Goal: Task Accomplishment & Management: Use online tool/utility

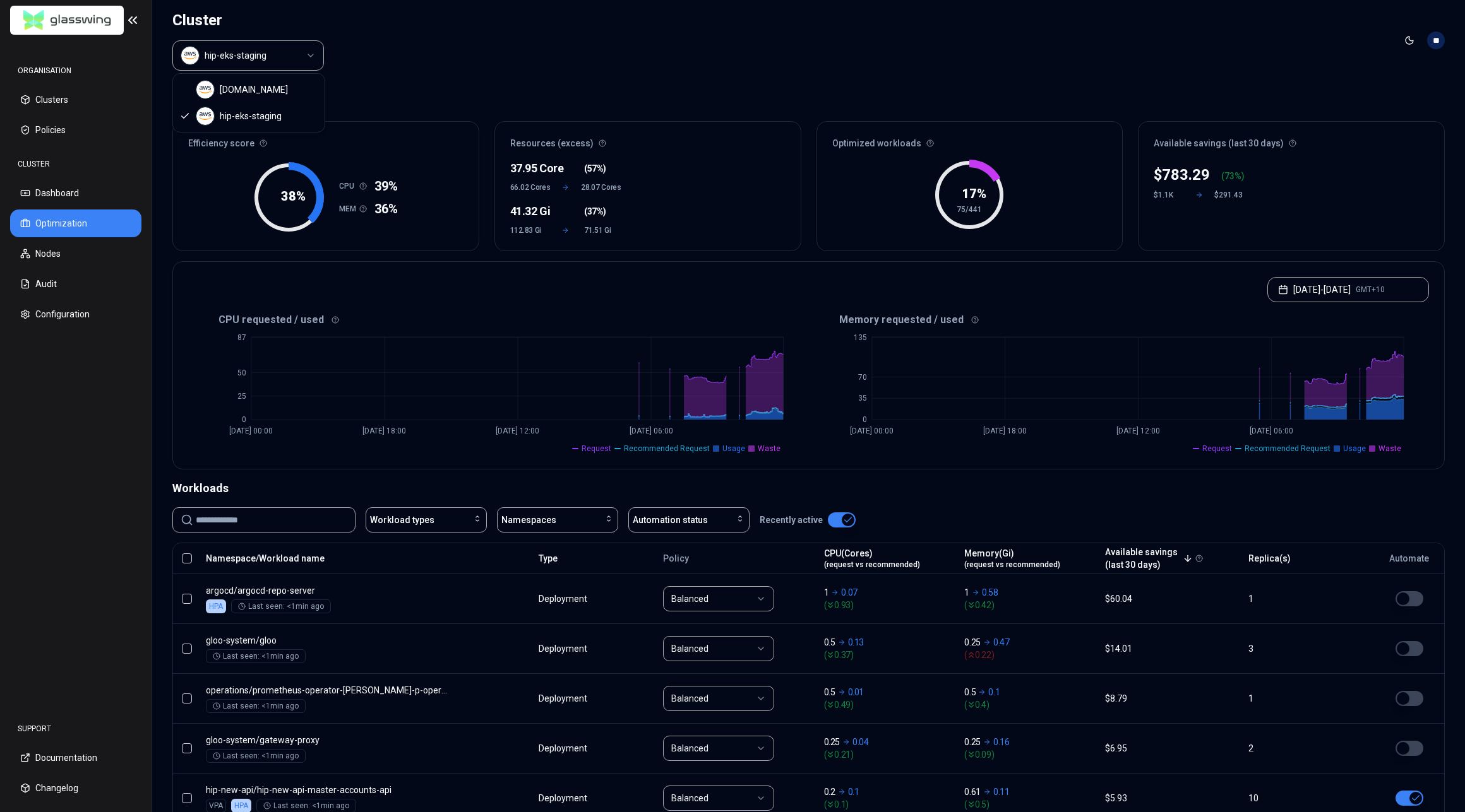
click at [287, 63] on html "ORGANISATION Clusters Policies CLUSTER Dashboard Optimization Nodes Audit Confi…" at bounding box center [732, 406] width 1465 height 812
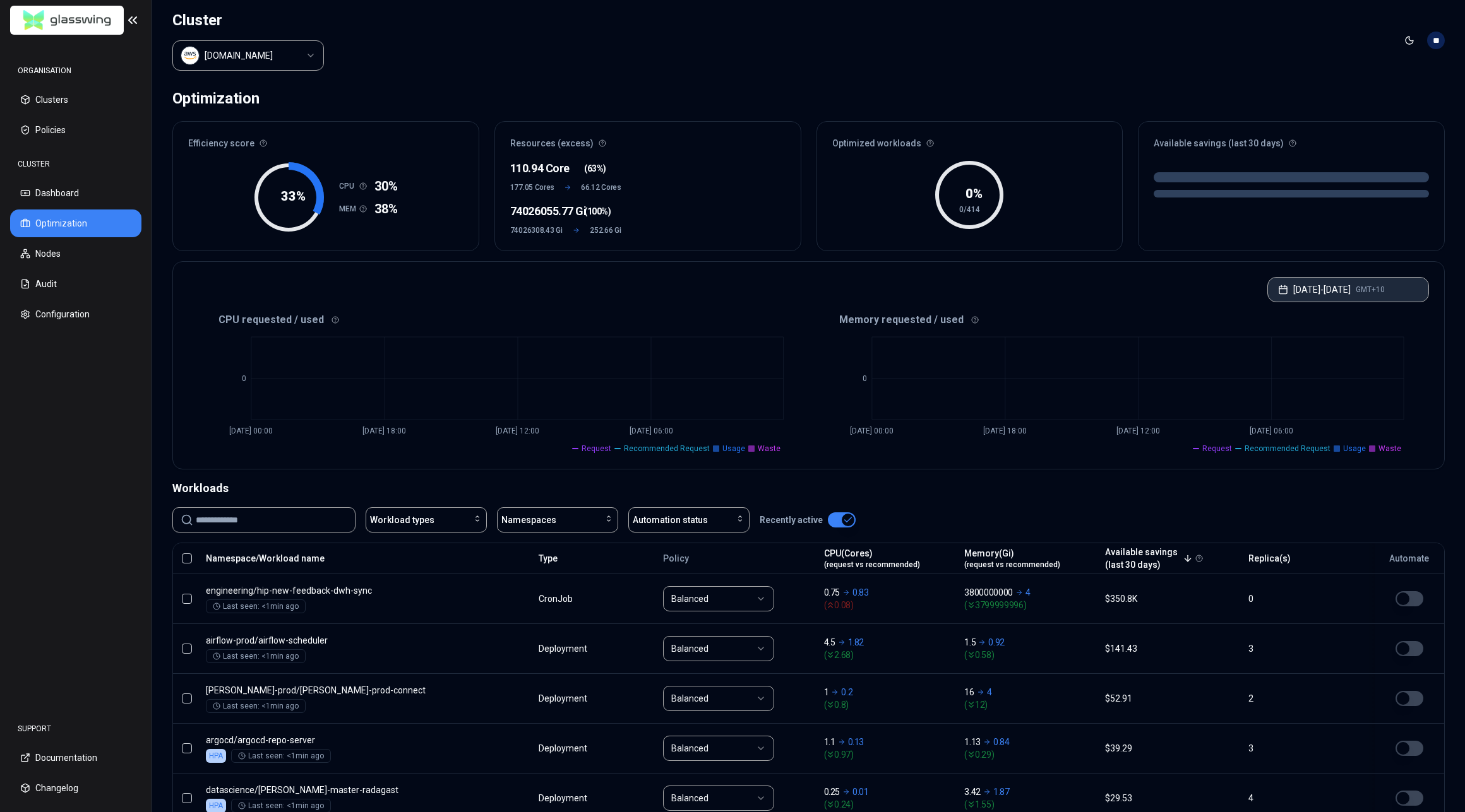
click at [1343, 285] on button "[DATE] - [DATE] GMT+10" at bounding box center [1348, 289] width 161 height 25
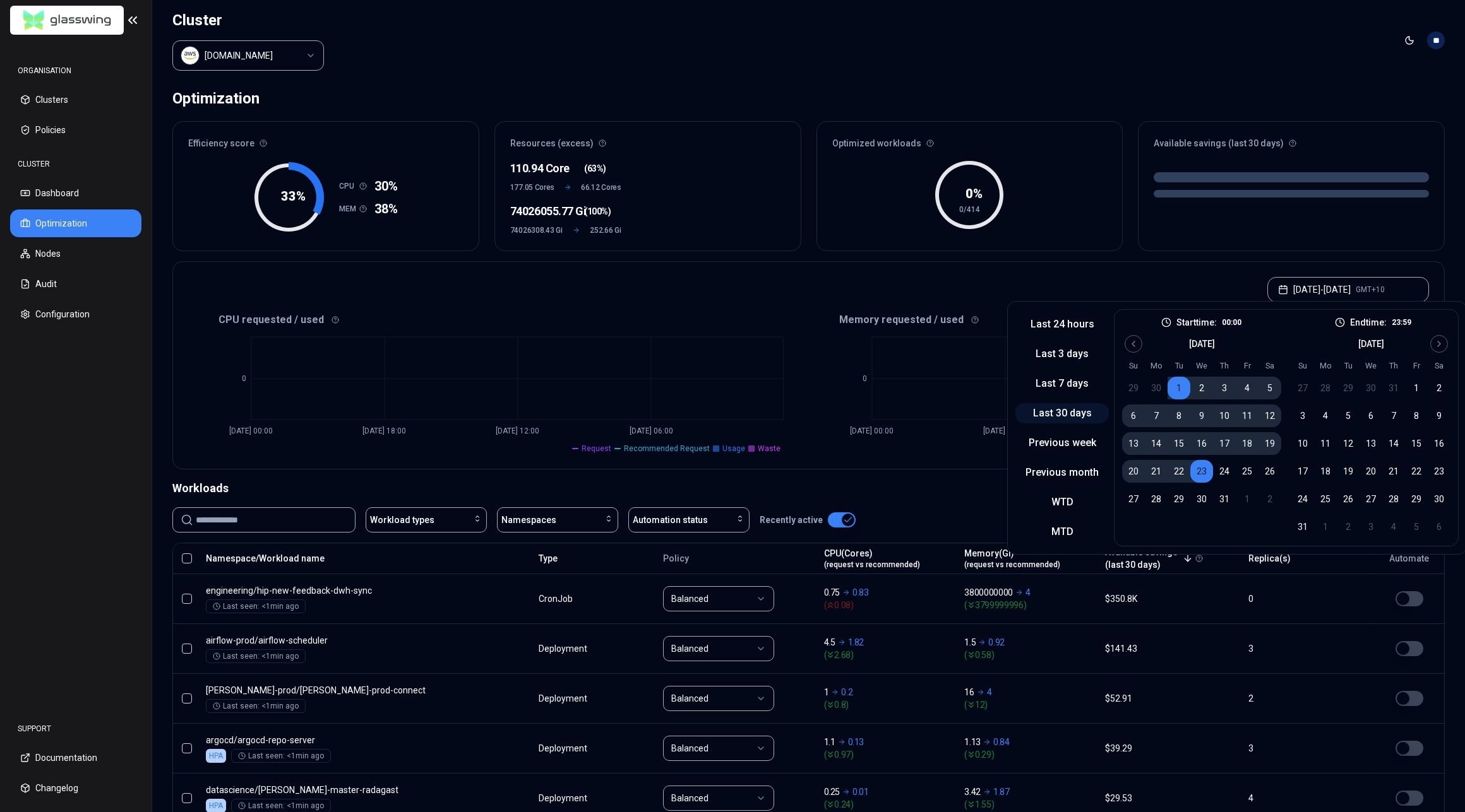
click at [1071, 418] on button "Last 30 days" at bounding box center [1062, 412] width 93 height 20
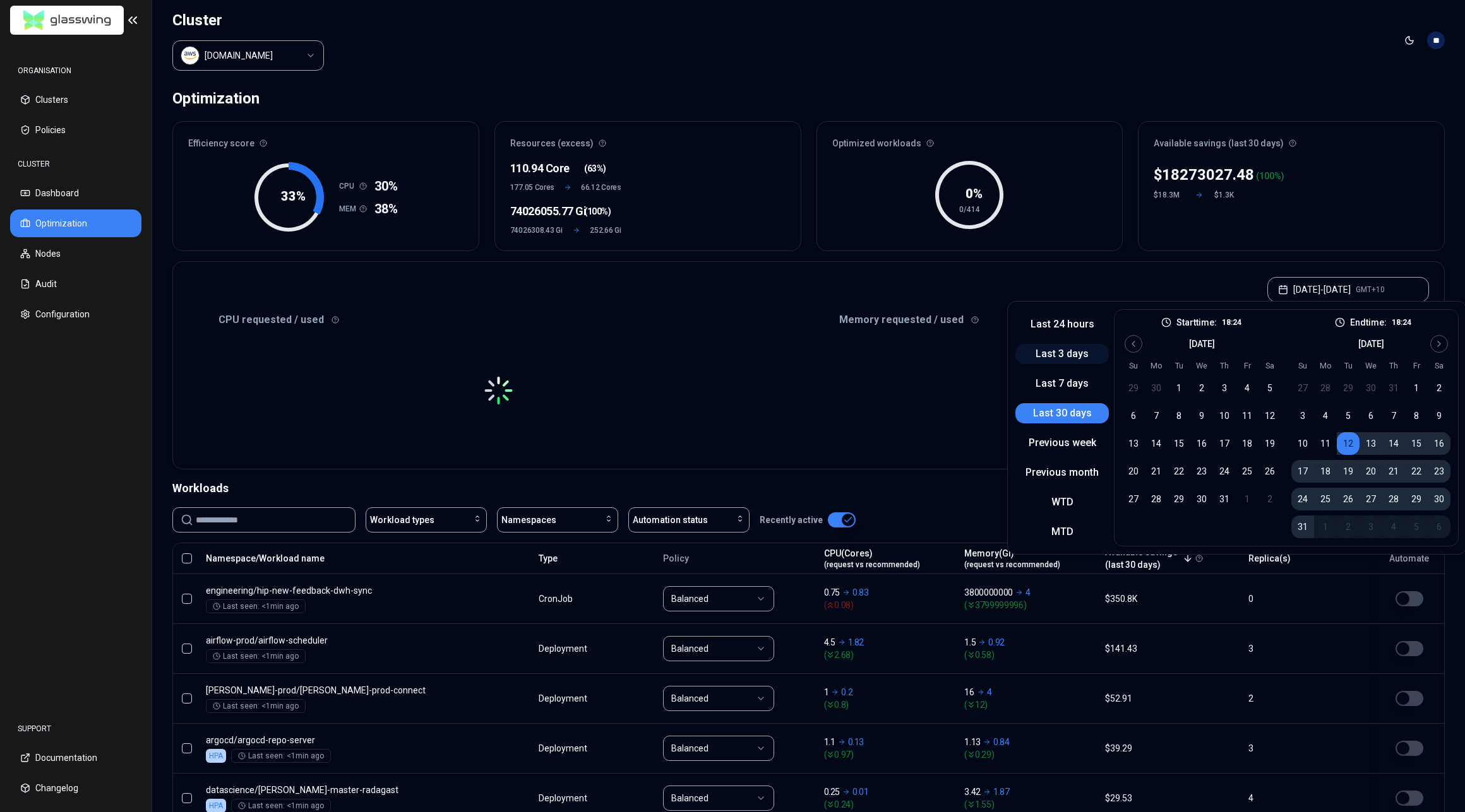
click at [1070, 357] on button "Last 3 days" at bounding box center [1062, 354] width 93 height 20
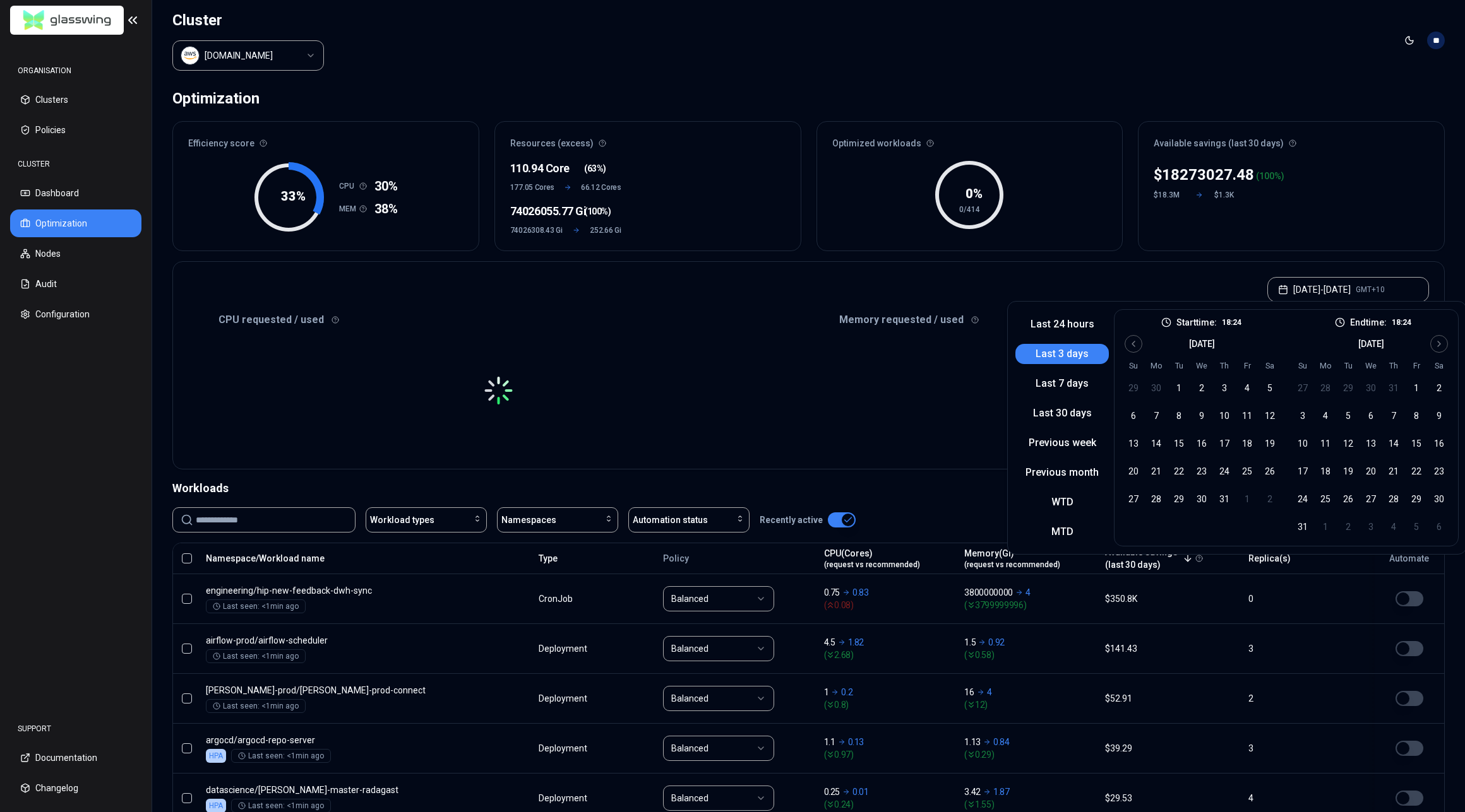
click at [1104, 85] on div "Optimization" at bounding box center [809, 98] width 1272 height 25
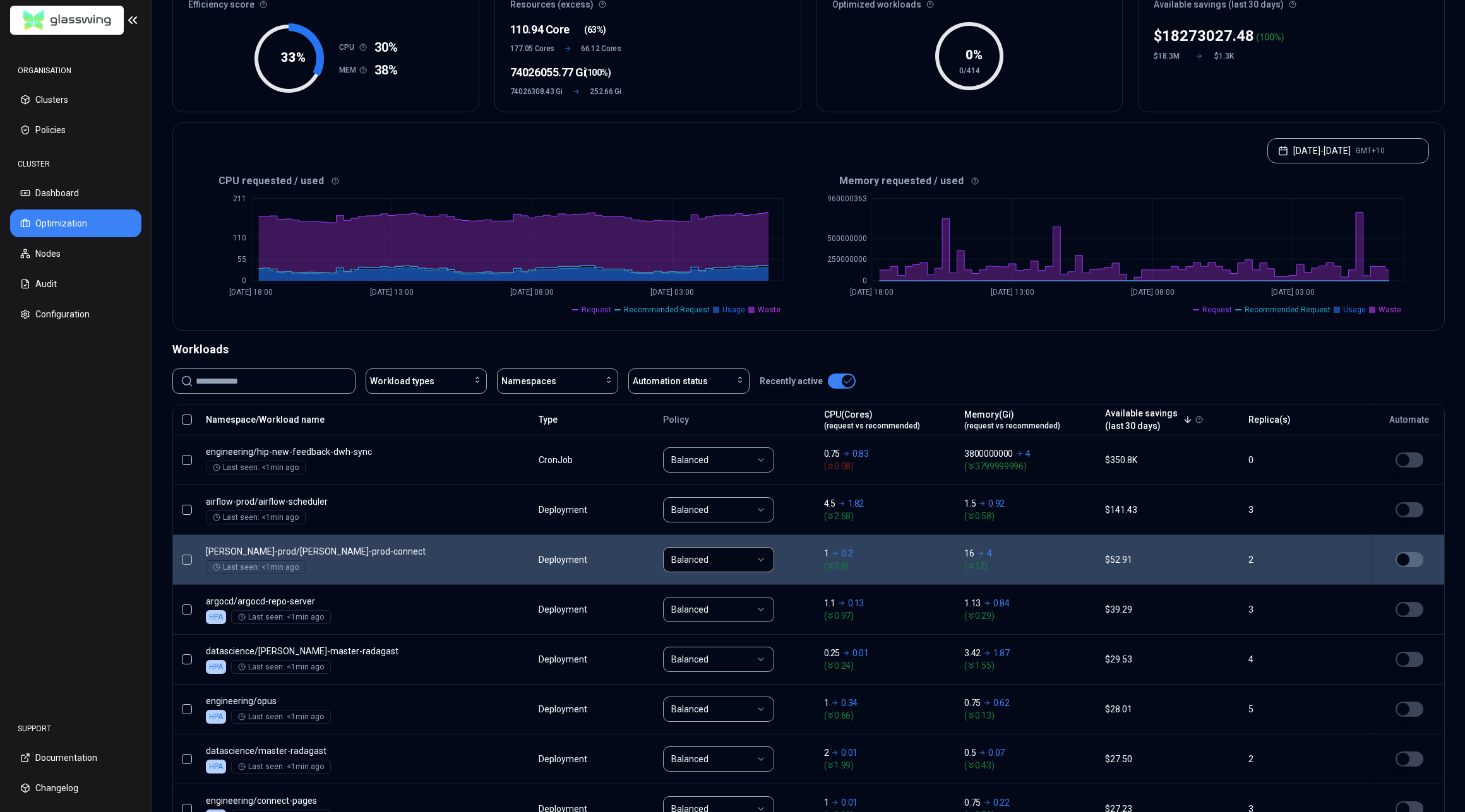
scroll to position [29, 0]
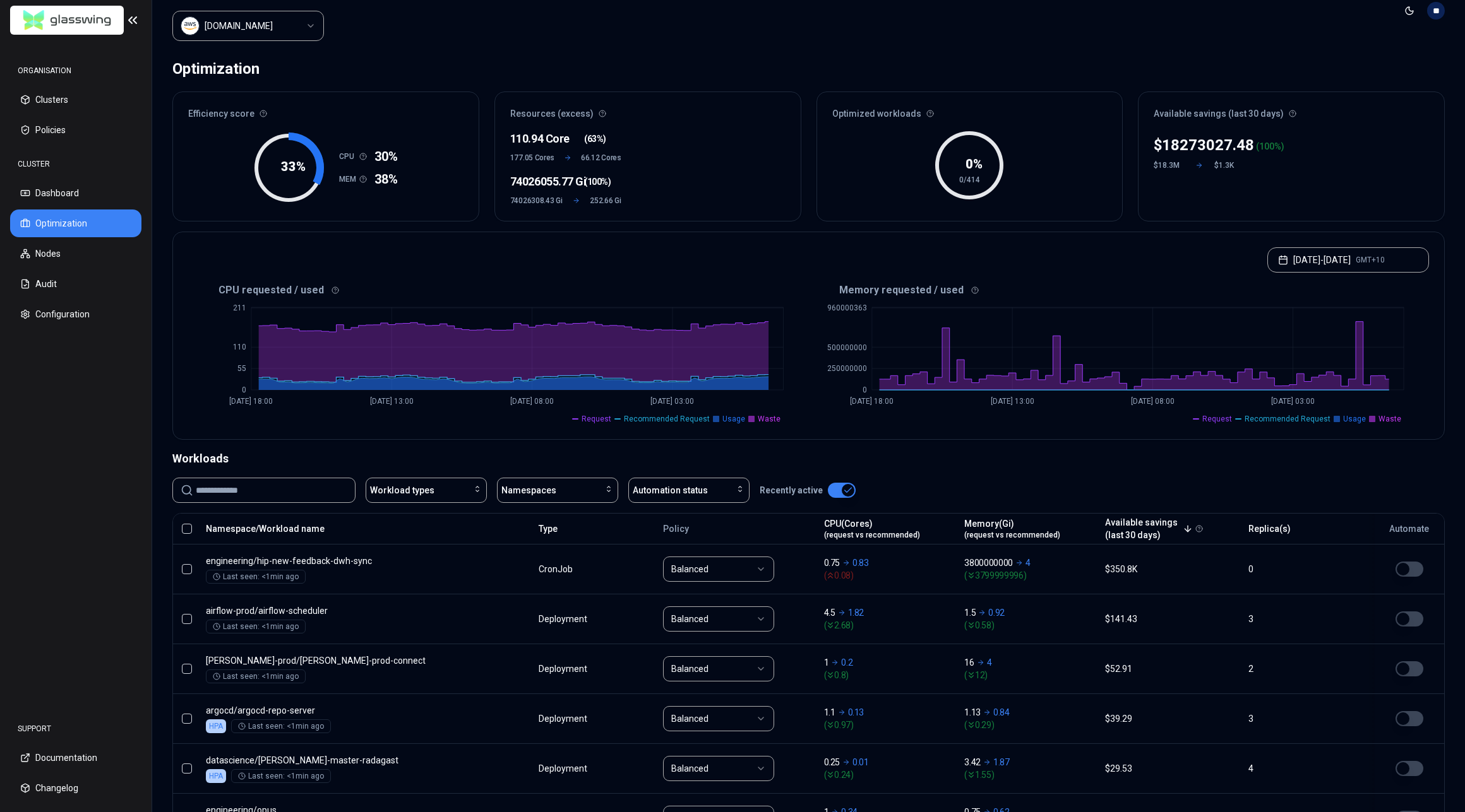
click at [287, 496] on input at bounding box center [272, 491] width 152 height 24
click at [433, 486] on div "Workload types" at bounding box center [426, 490] width 112 height 13
click at [549, 486] on span "Namespaces" at bounding box center [529, 490] width 55 height 13
click at [555, 641] on div "engineering" at bounding box center [559, 644] width 120 height 20
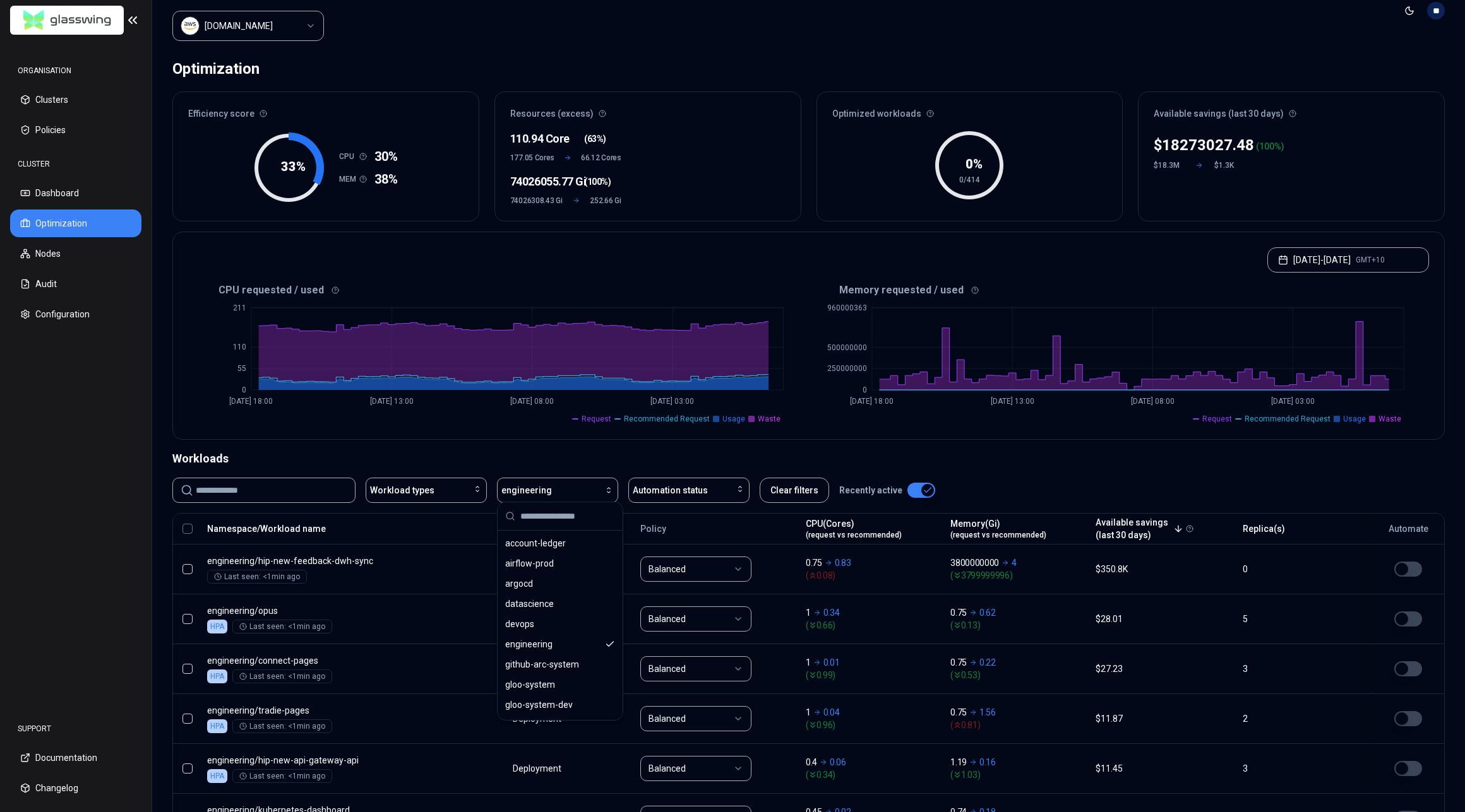
click at [709, 455] on div "Workloads" at bounding box center [809, 459] width 1272 height 17
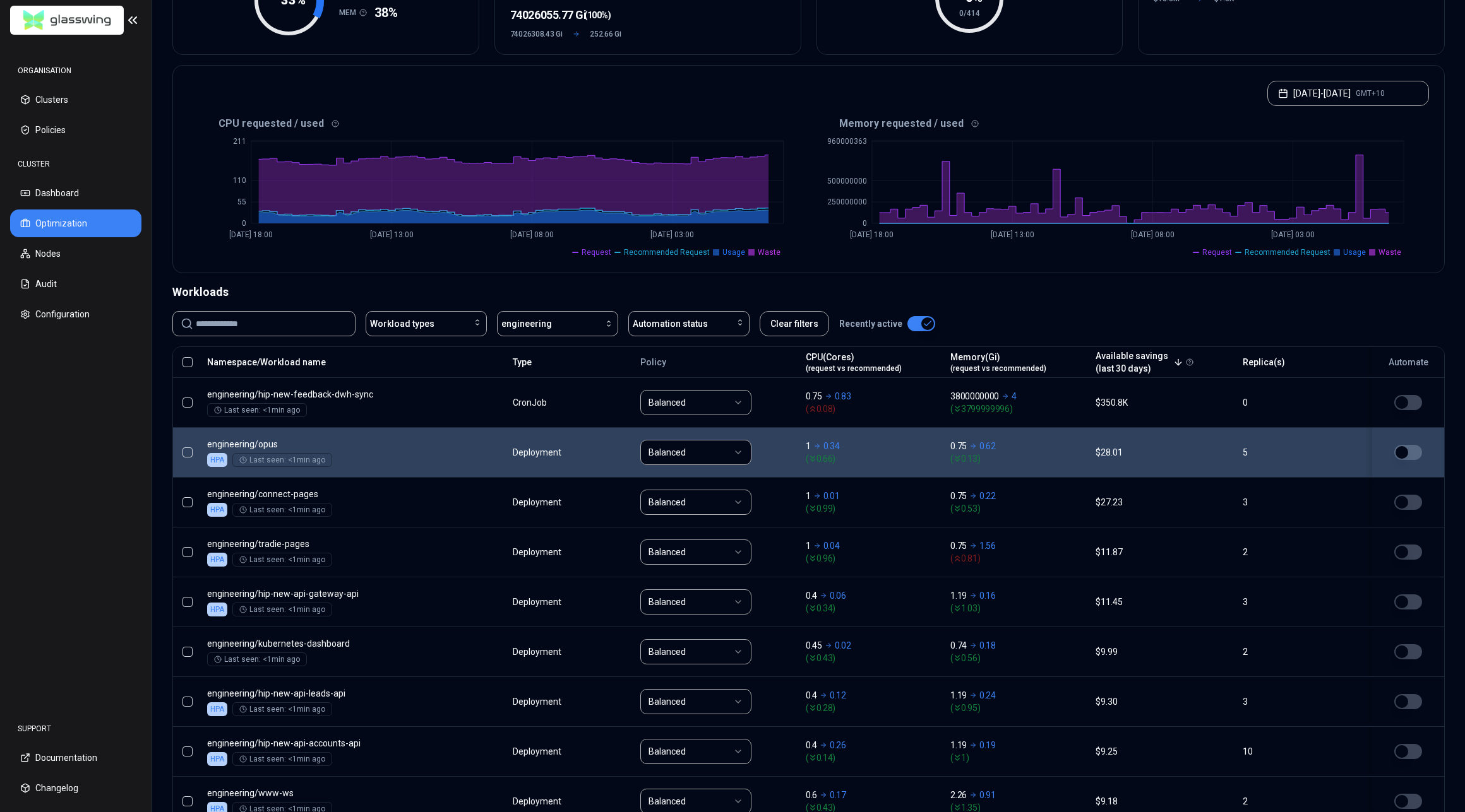
scroll to position [323, 0]
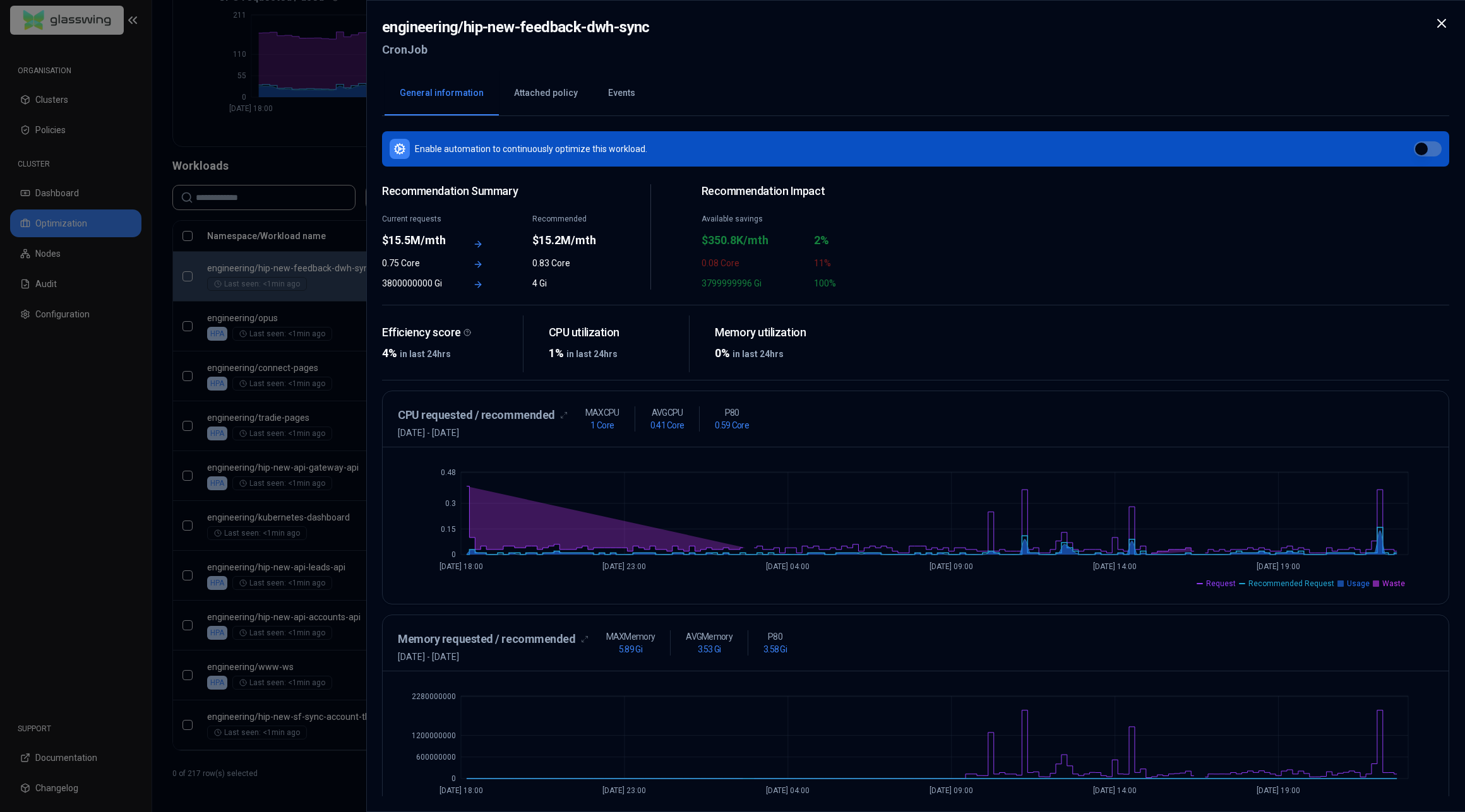
scroll to position [32, 0]
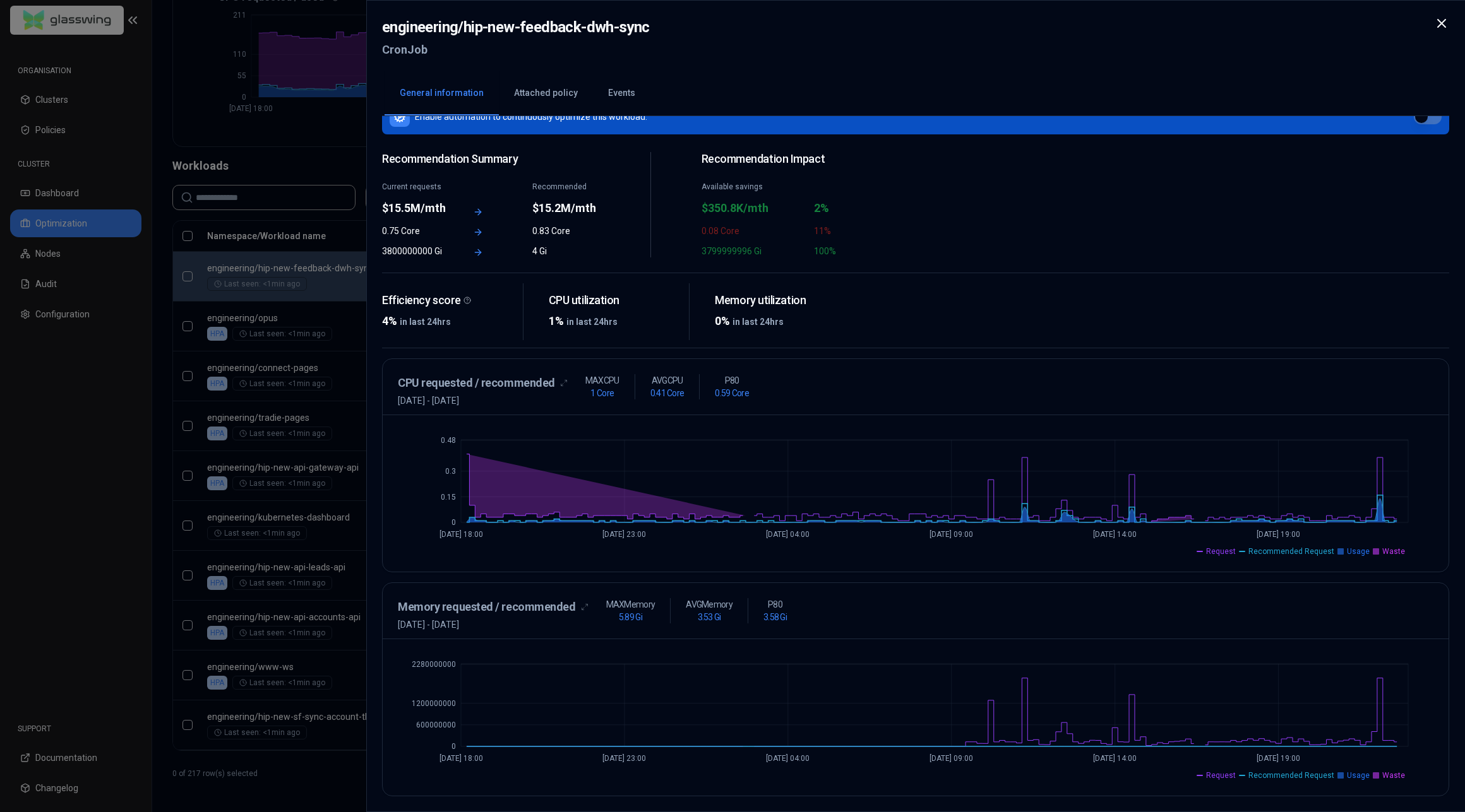
click at [316, 485] on div at bounding box center [732, 406] width 1465 height 812
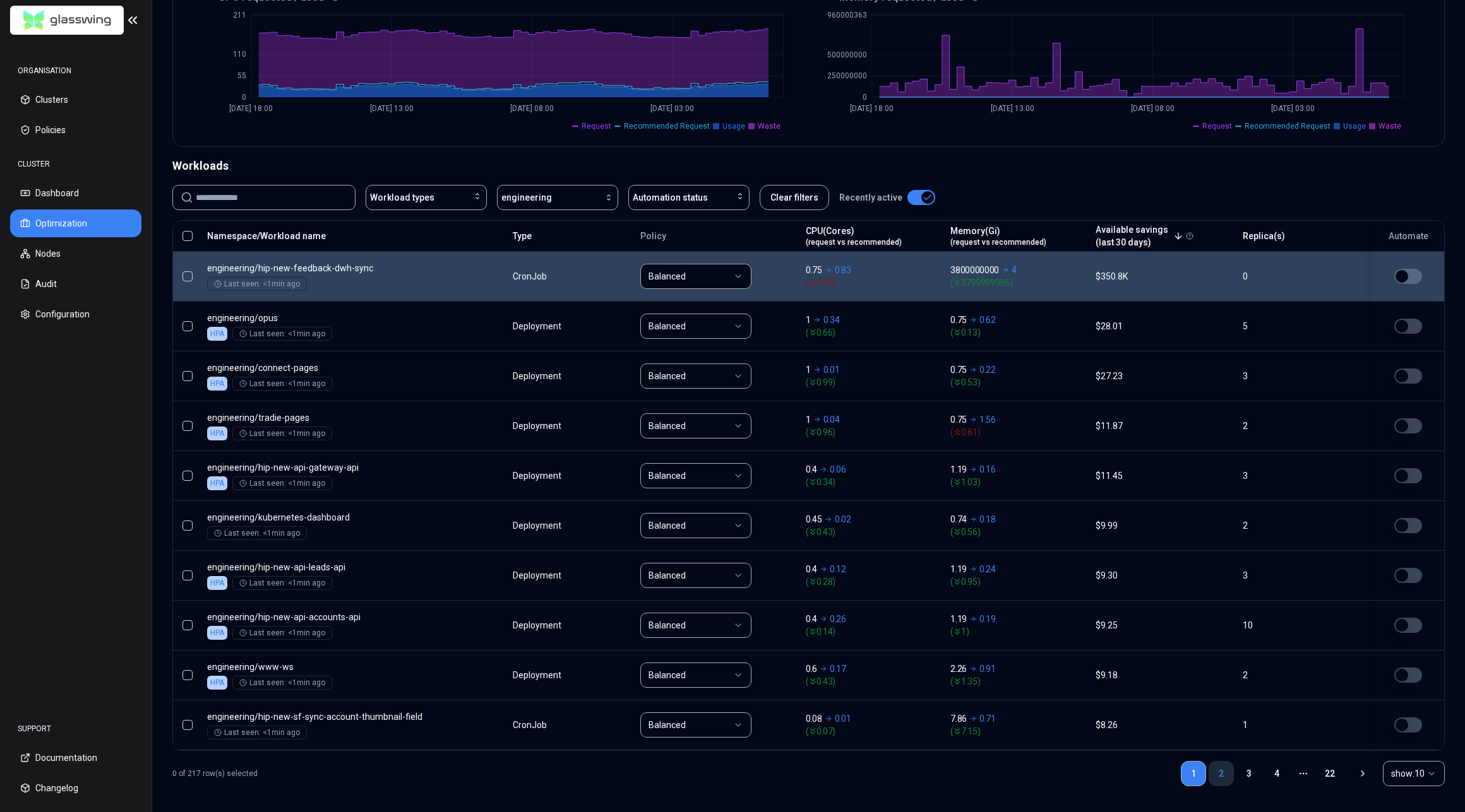
click at [1218, 771] on link "2" at bounding box center [1221, 773] width 25 height 25
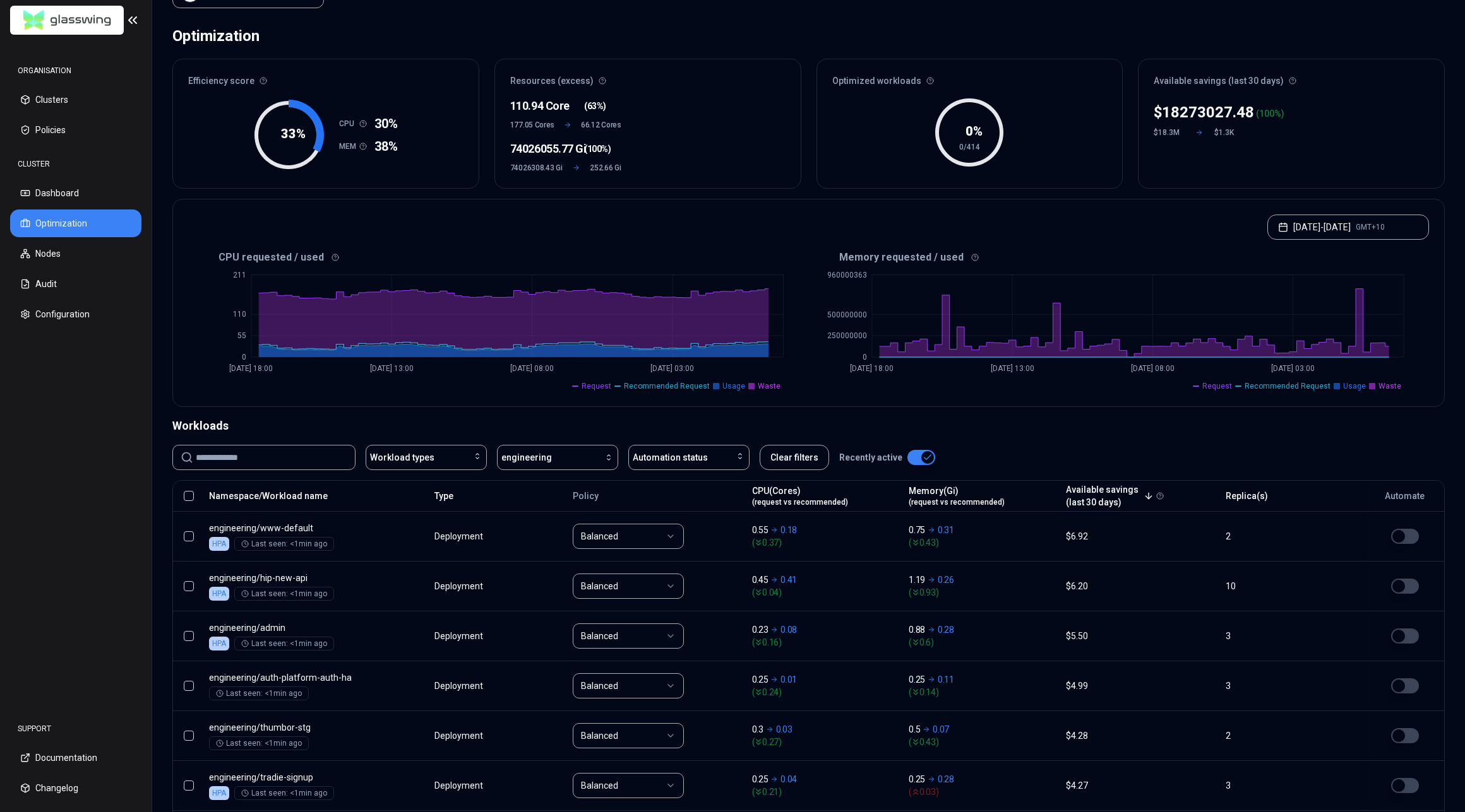
scroll to position [323, 0]
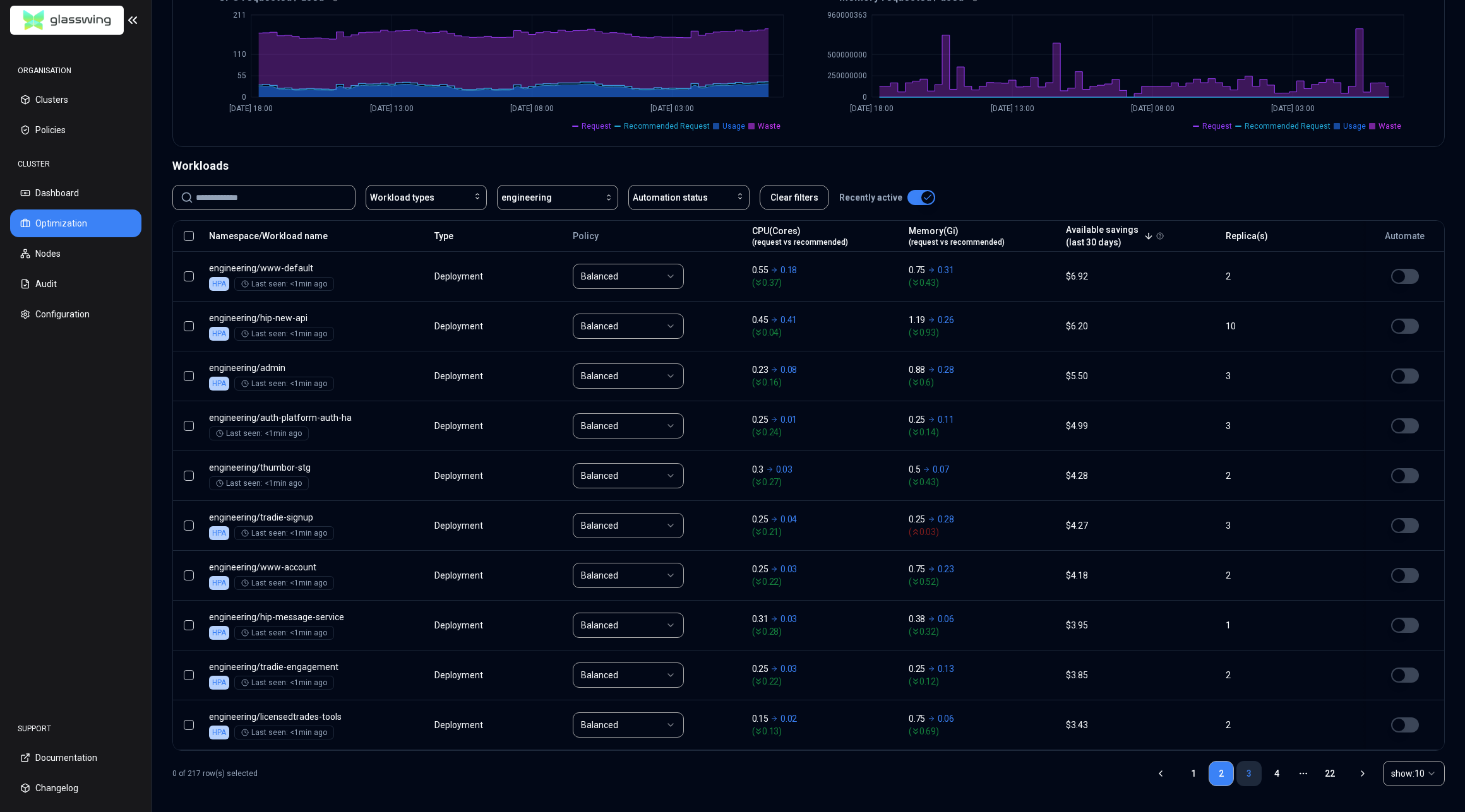
click at [1250, 770] on link "3" at bounding box center [1248, 773] width 25 height 25
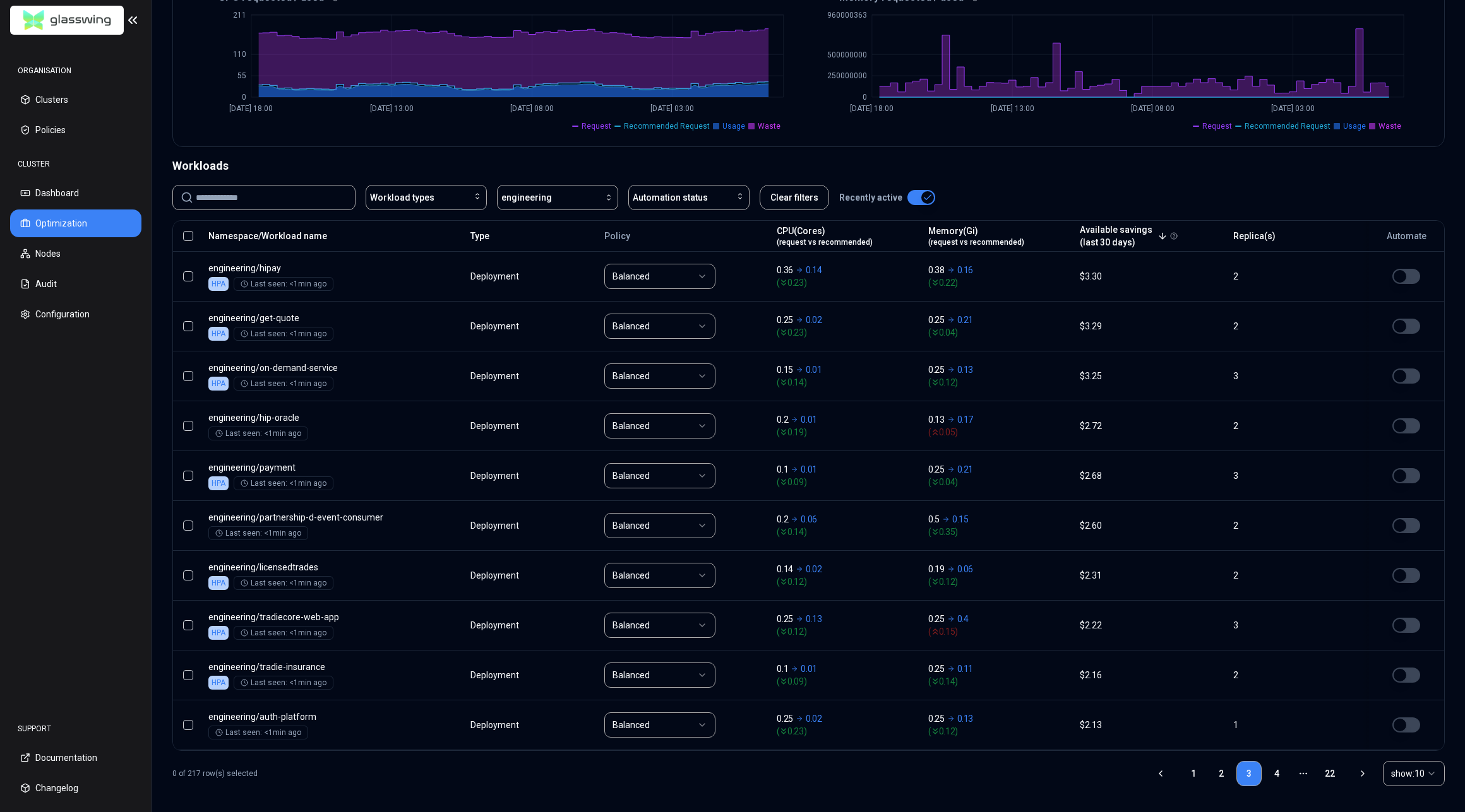
click at [249, 198] on input at bounding box center [272, 198] width 152 height 24
type input "*****"
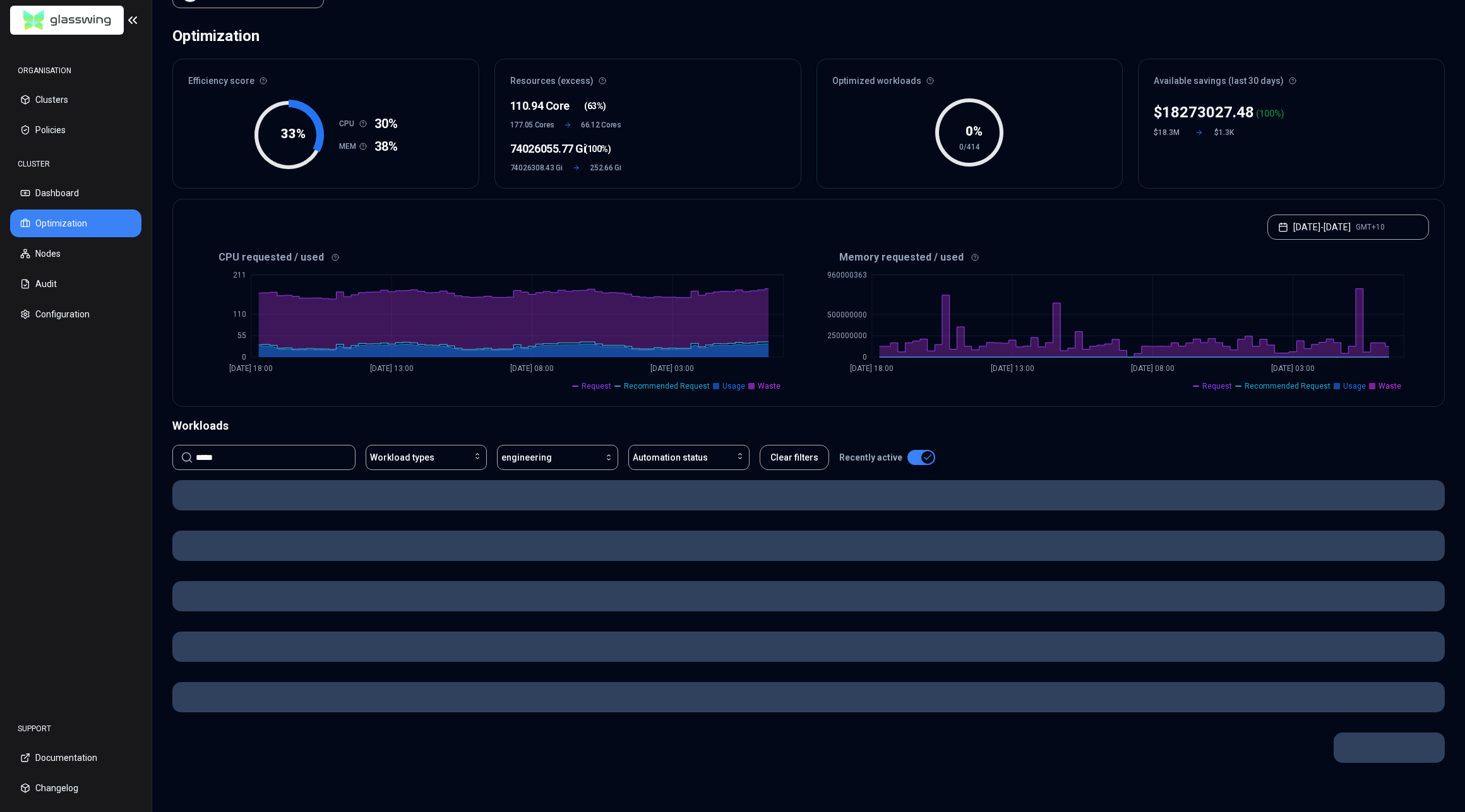
scroll to position [35, 0]
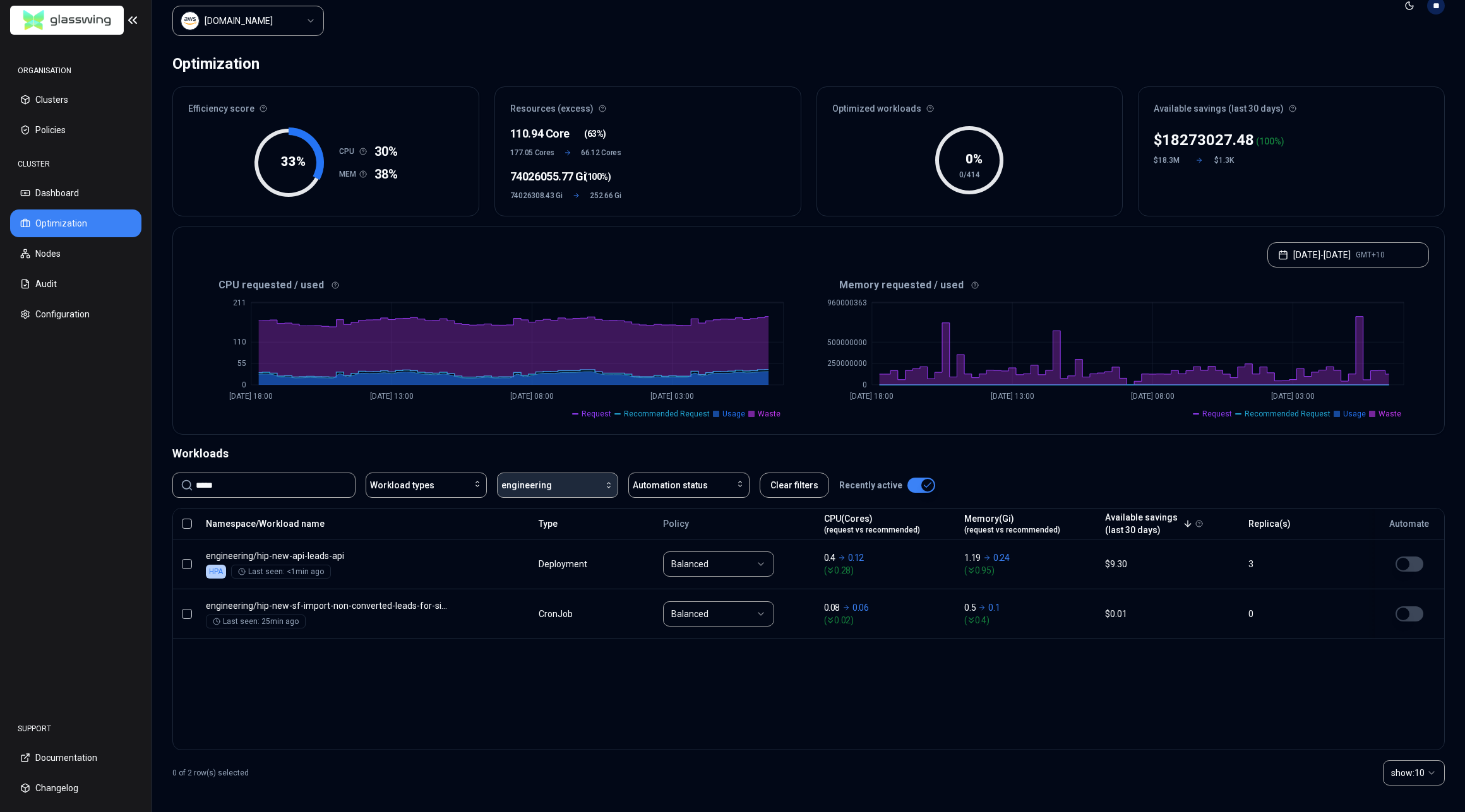
click at [573, 486] on div "button" at bounding box center [583, 486] width 62 height 10
type input "*****"
click at [553, 538] on div "leads" at bounding box center [559, 538] width 120 height 20
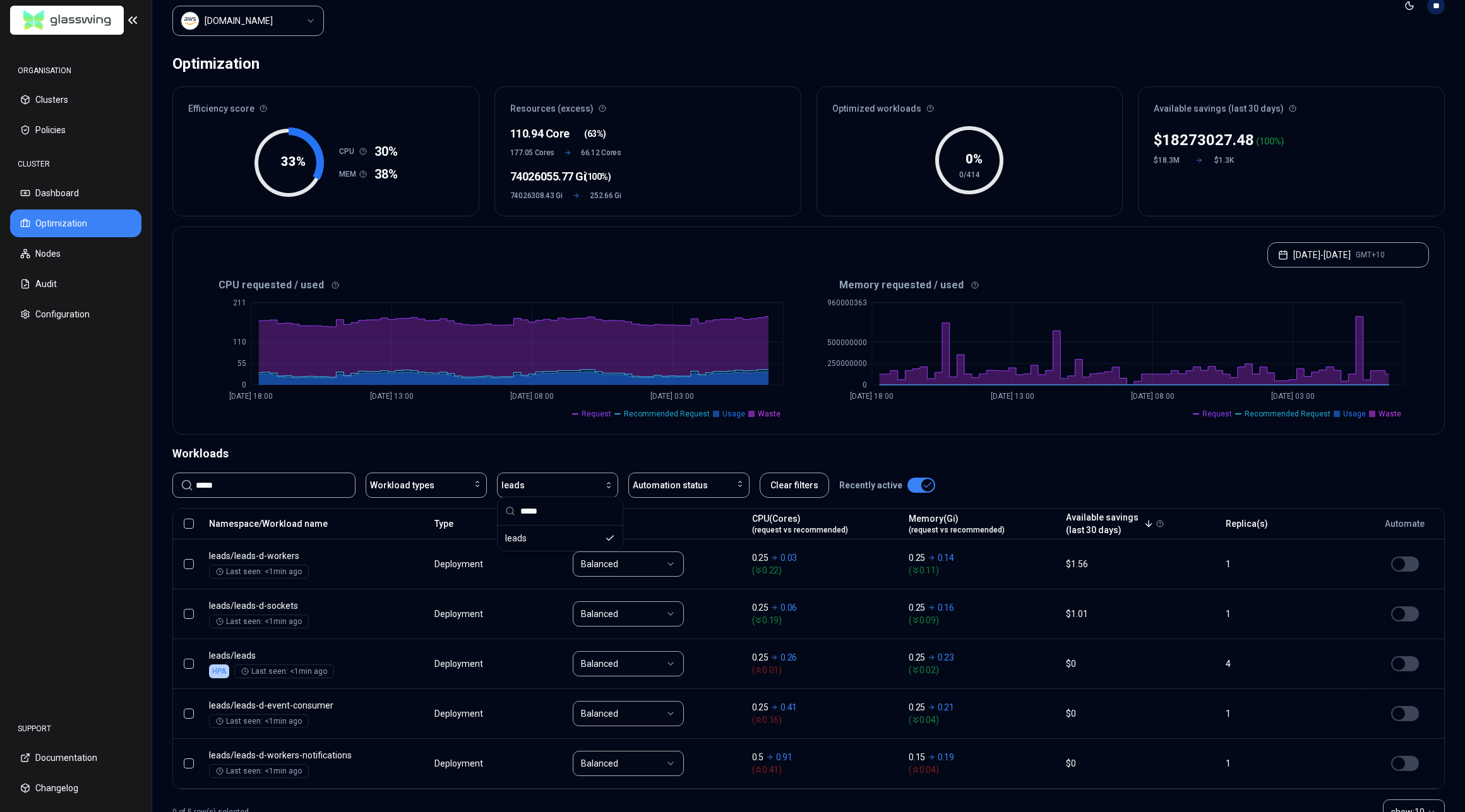
click at [677, 409] on span "Recommended Request" at bounding box center [666, 414] width 85 height 10
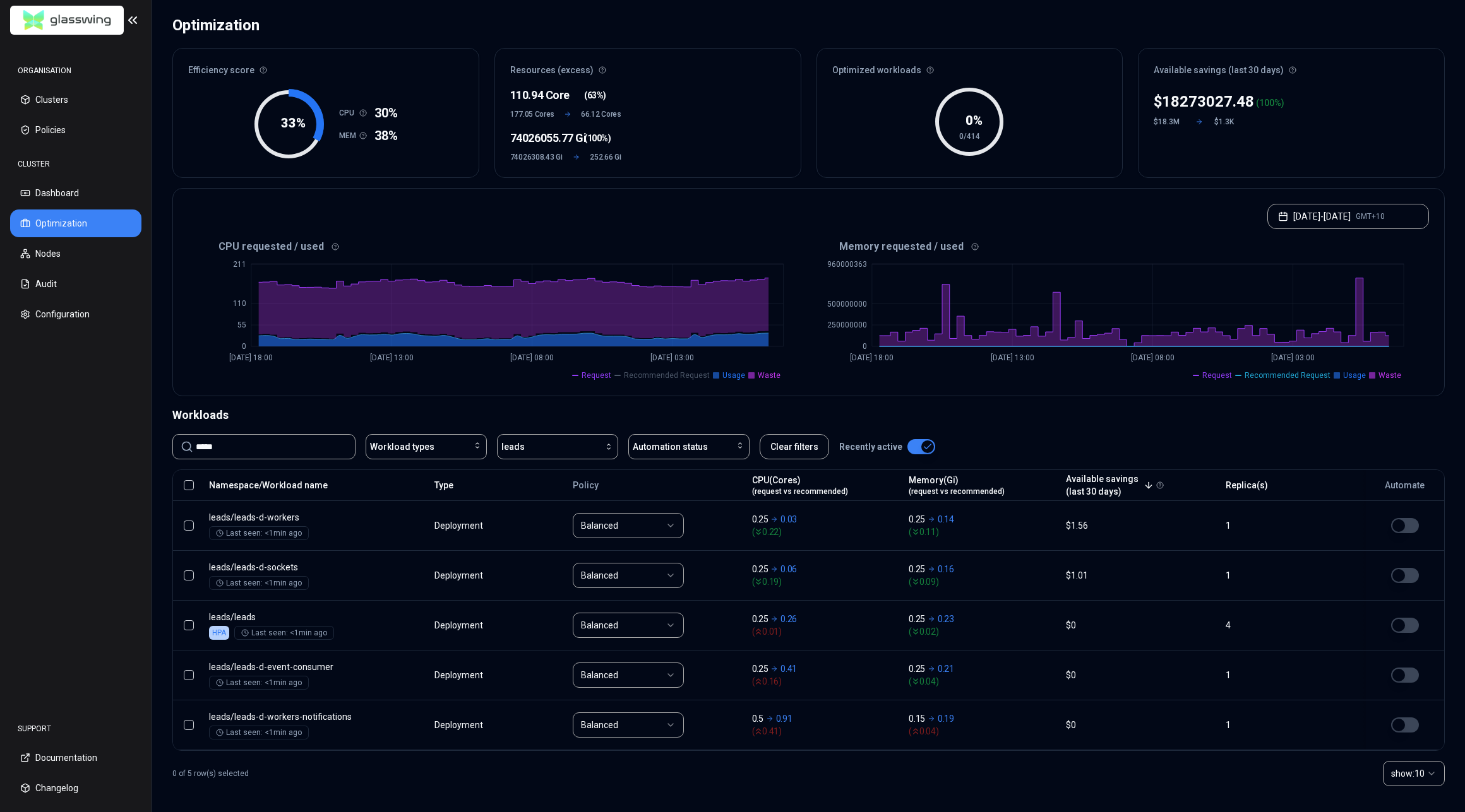
drag, startPoint x: 282, startPoint y: 442, endPoint x: 166, endPoint y: 433, distance: 116.3
click at [166, 433] on div "Optimization Efficiency score 33 % CPU 30% MEM 38% Resources (excess) 110.94 Co…" at bounding box center [808, 412] width 1313 height 809
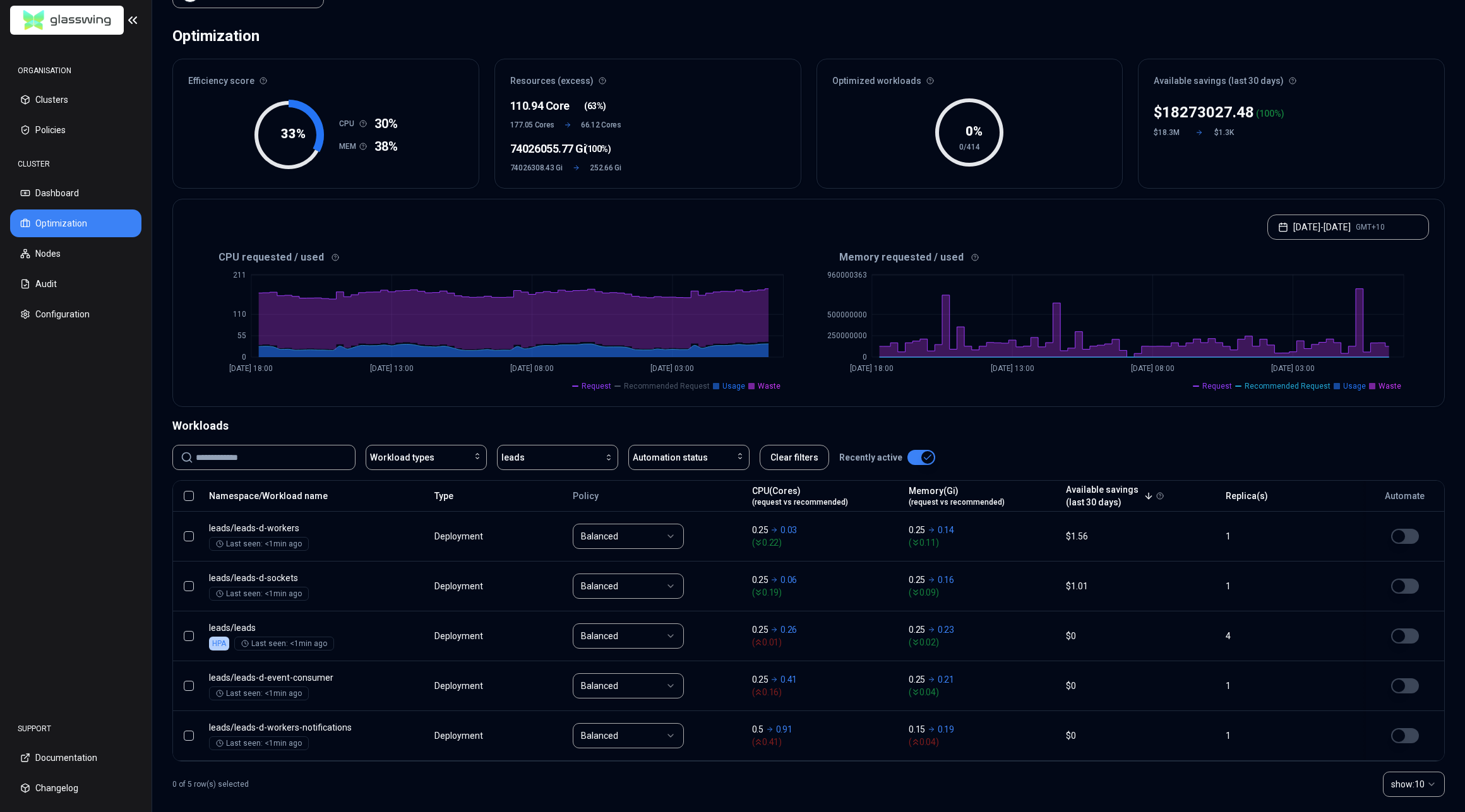
scroll to position [73, 0]
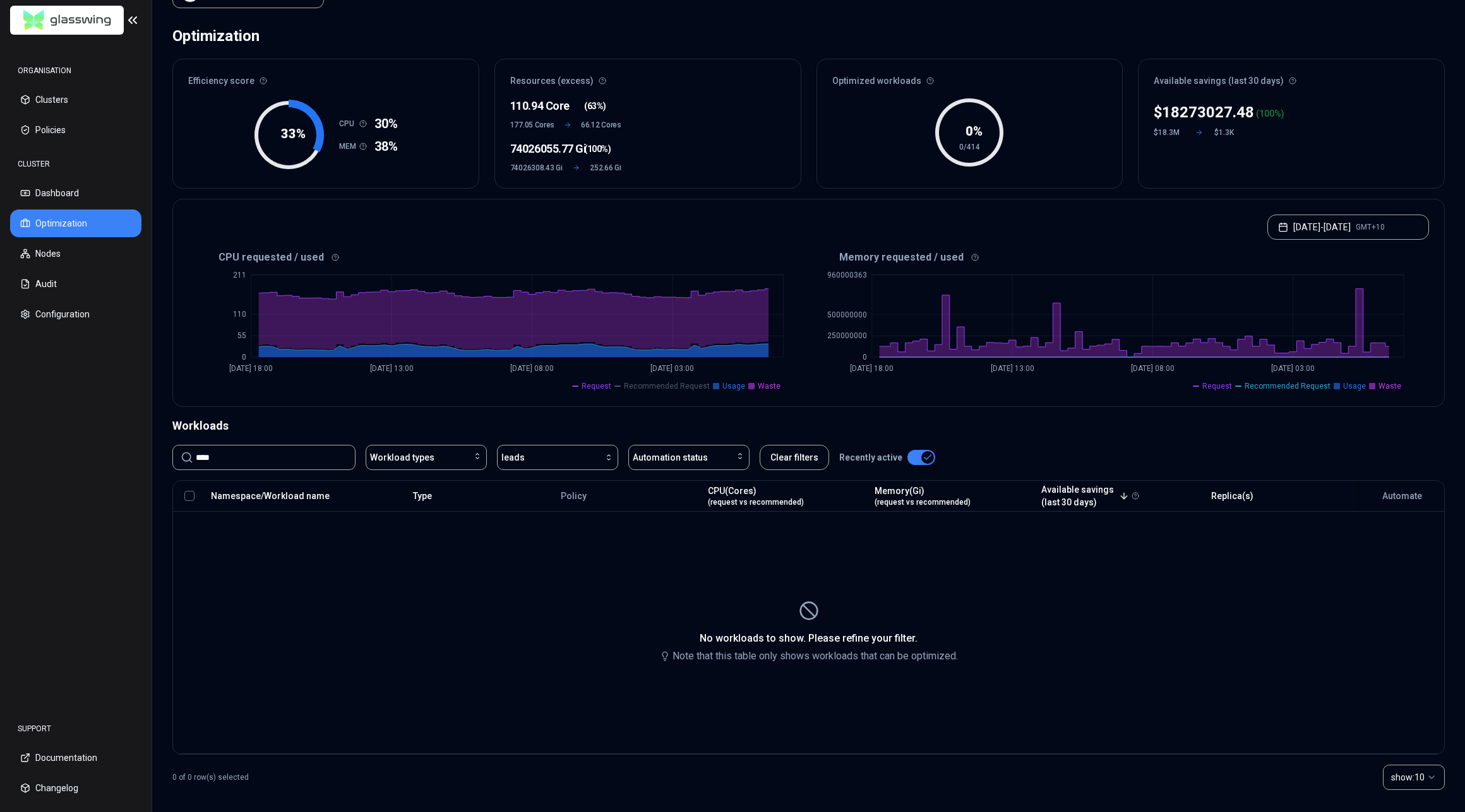
scroll to position [66, 0]
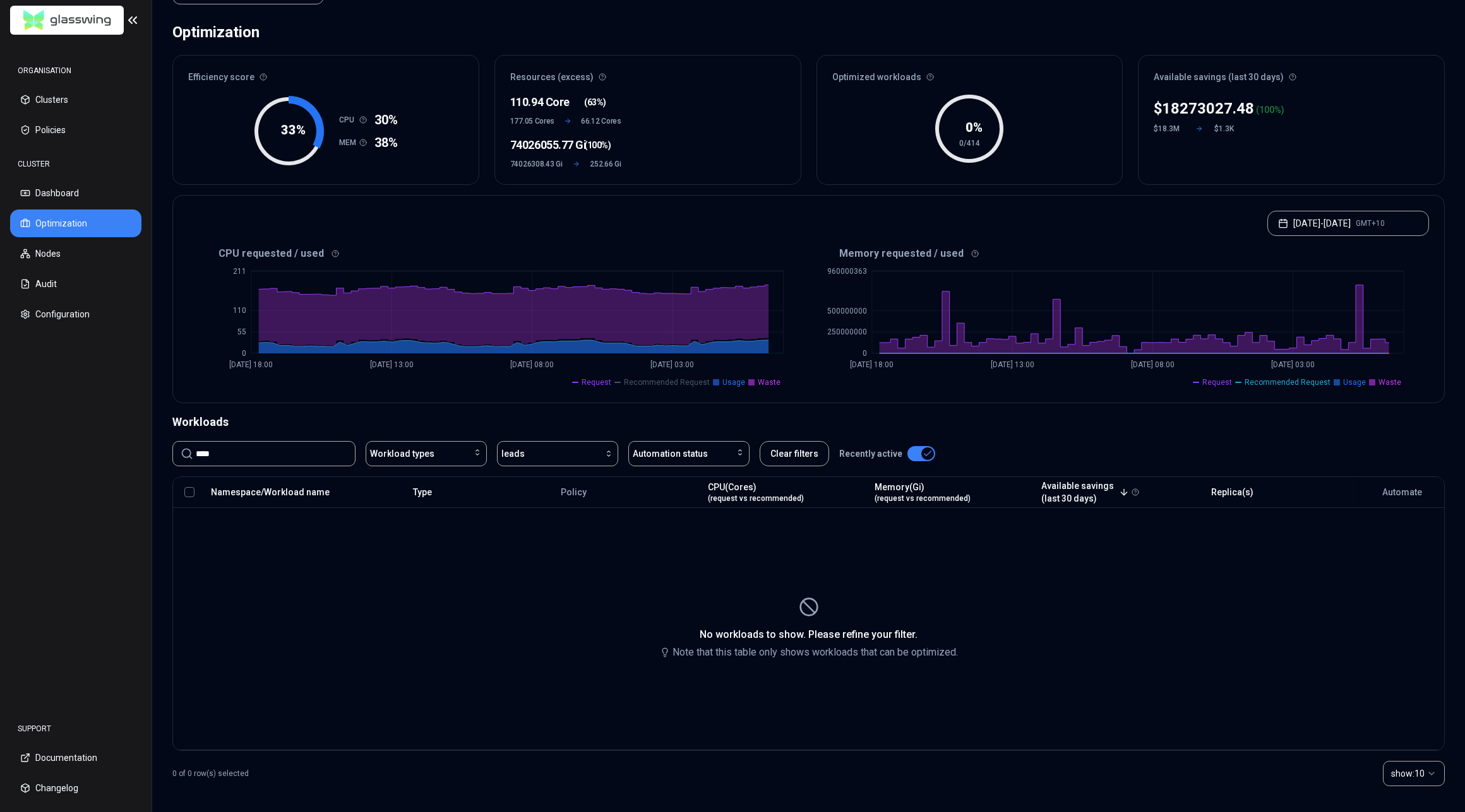
click at [263, 460] on input "****" at bounding box center [272, 454] width 152 height 24
type input "**********"
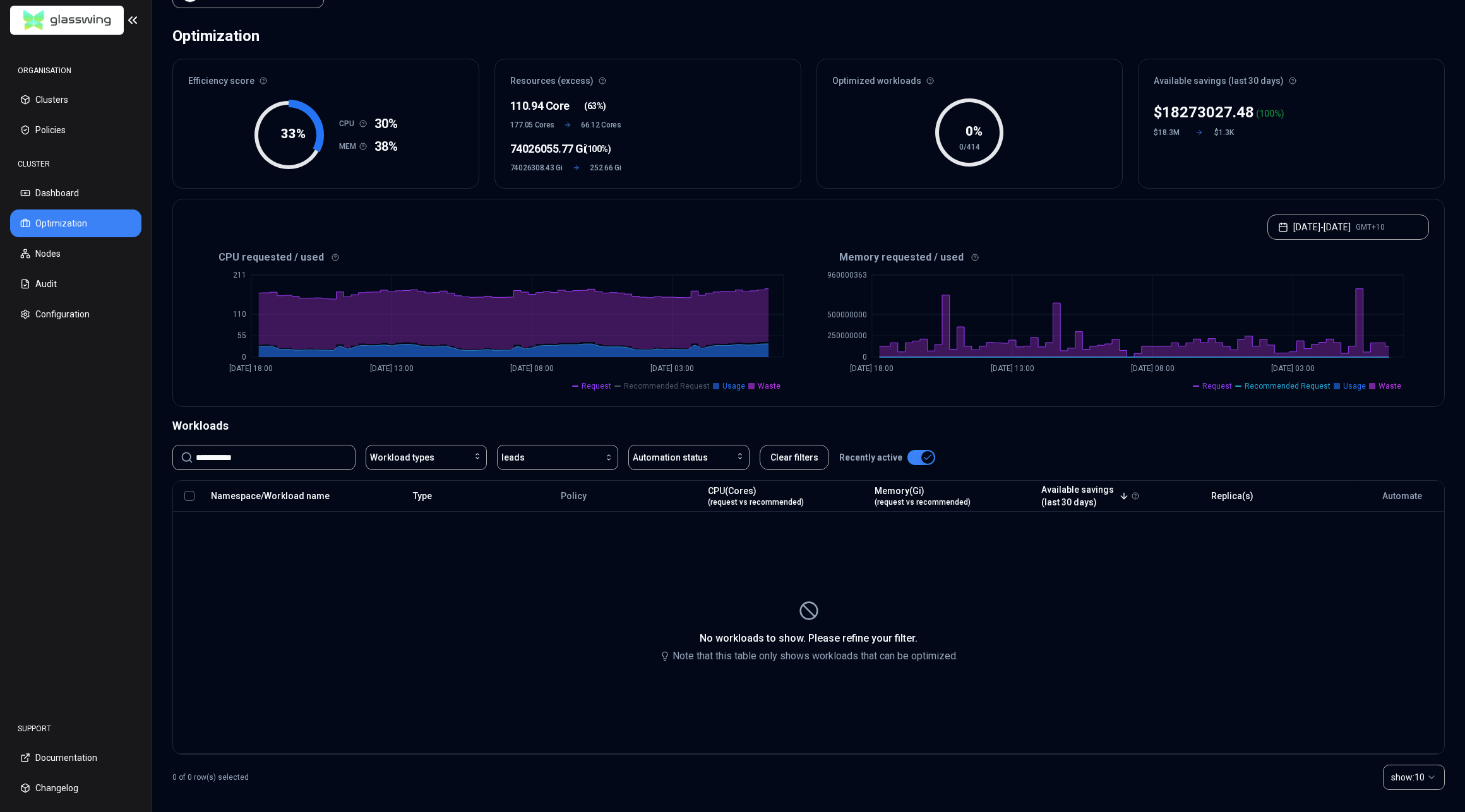
scroll to position [66, 0]
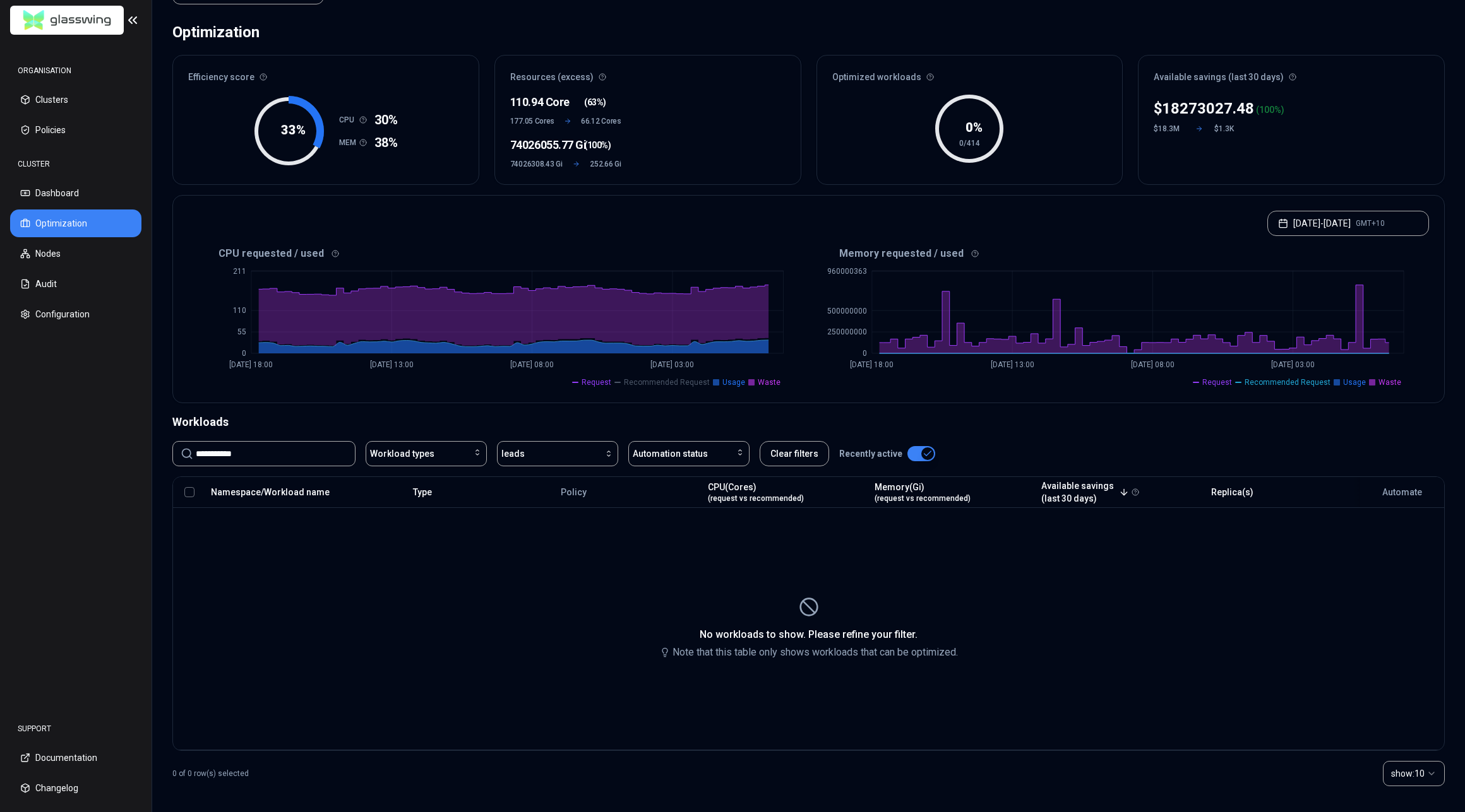
click at [295, 442] on input "**********" at bounding box center [272, 454] width 152 height 24
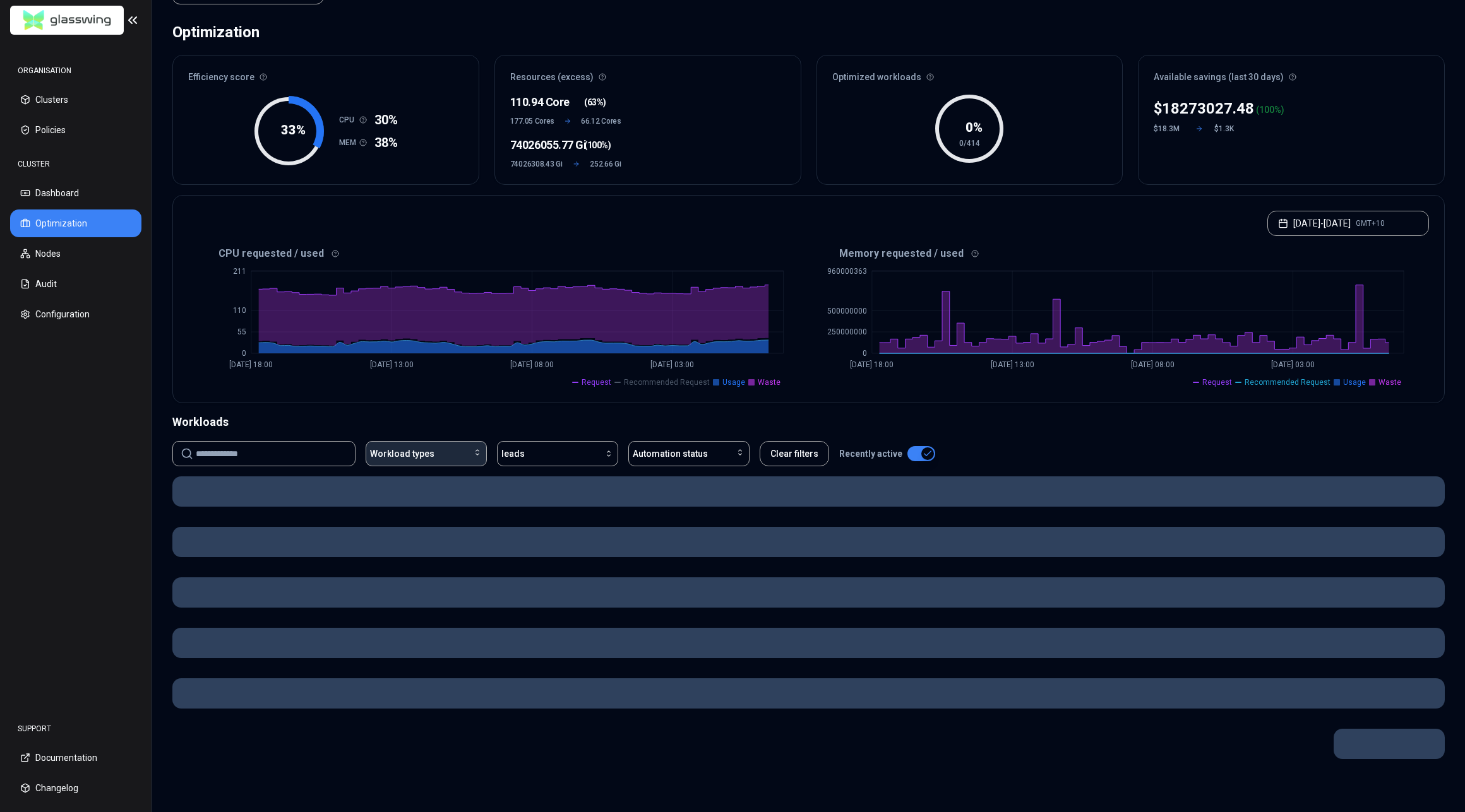
scroll to position [62, 0]
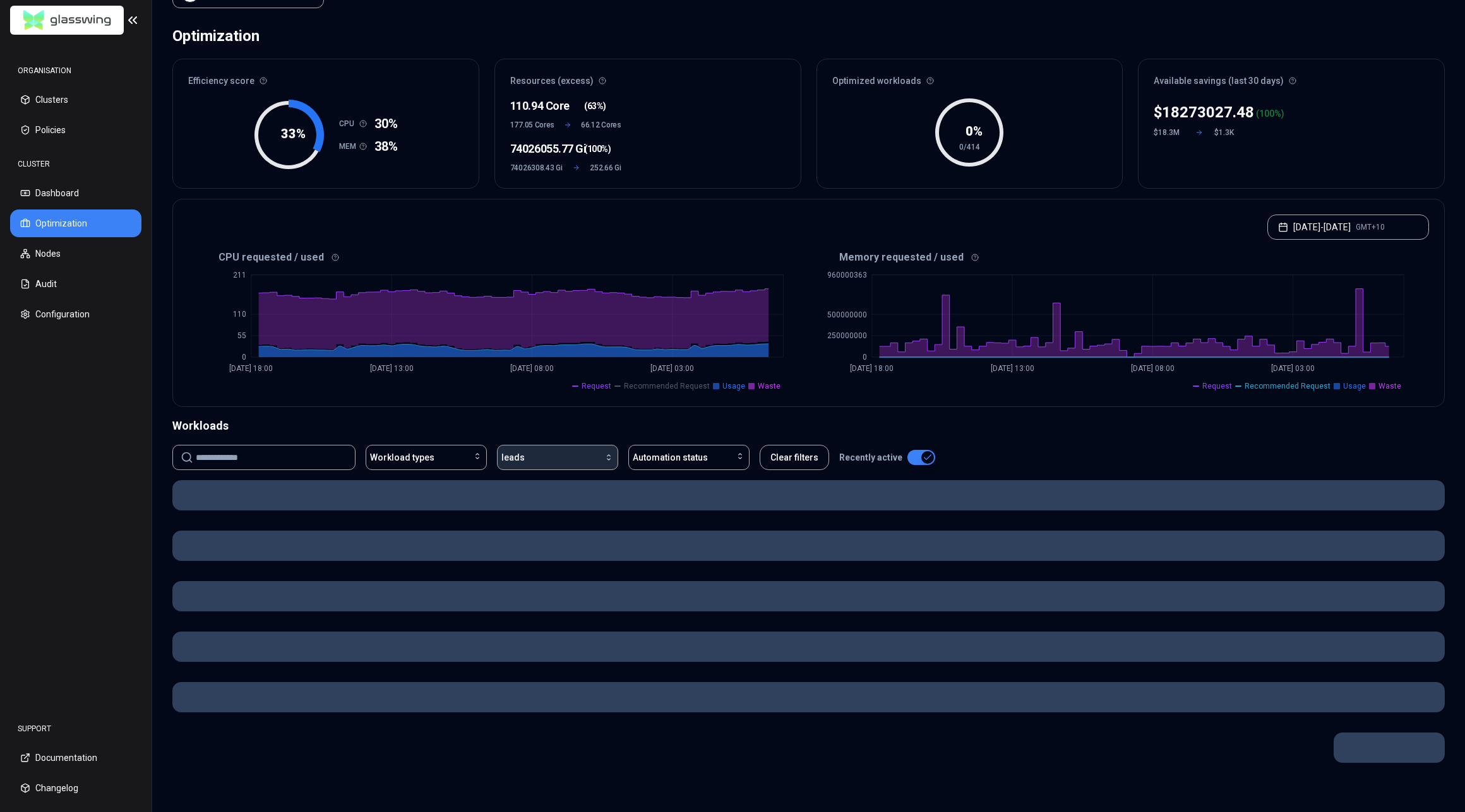
click at [519, 451] on span "leads" at bounding box center [513, 457] width 23 height 13
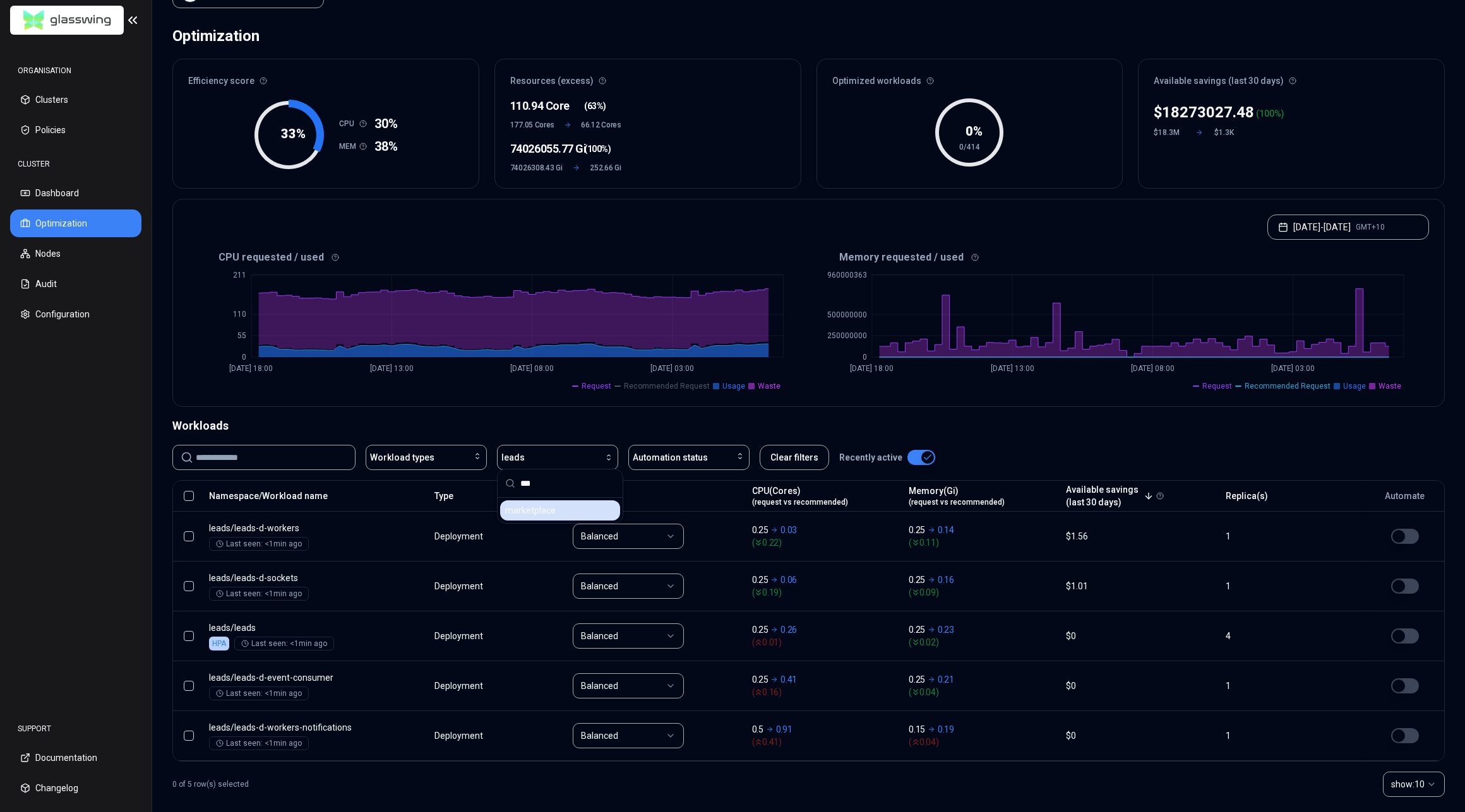
type input "***"
click at [534, 510] on span "marketplace" at bounding box center [530, 511] width 51 height 13
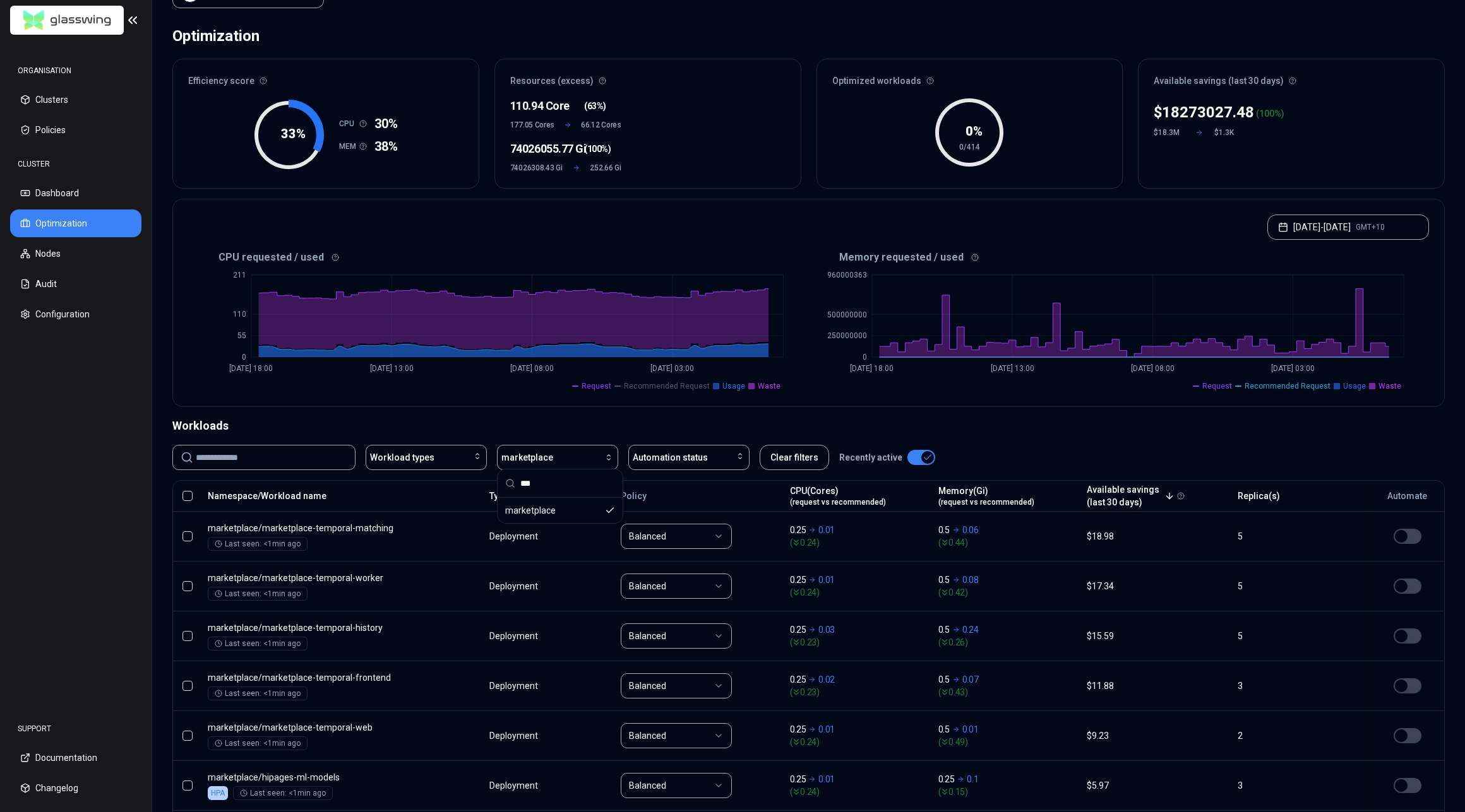
click at [688, 409] on div "Optimization Efficiency score 33 % CPU 30% MEM 38% Resources (excess) 110.94 Co…" at bounding box center [808, 547] width 1313 height 1059
